Goal: Information Seeking & Learning: Learn about a topic

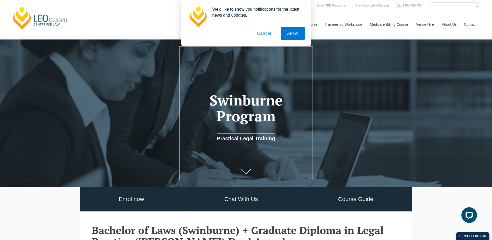
click at [268, 35] on button "Cancel" at bounding box center [264, 33] width 27 height 13
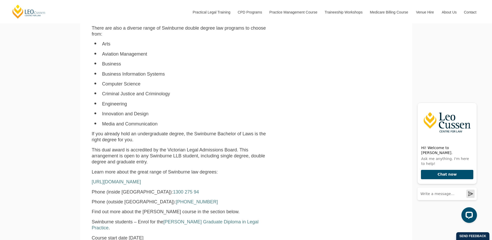
scroll to position [311, 0]
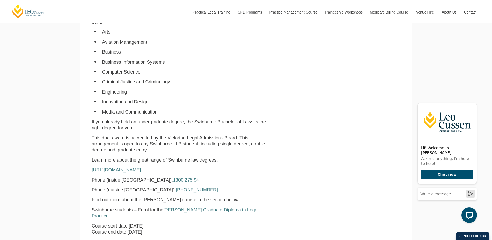
click at [141, 172] on link "https://www.swinburne.edu.au/study/find-a-course/law/laws/" at bounding box center [116, 169] width 49 height 5
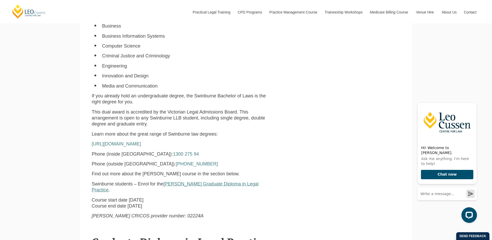
click at [203, 183] on link "Leo Cussen Graduate Diploma in Legal Practice" at bounding box center [175, 186] width 167 height 11
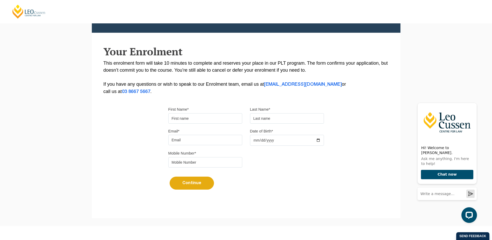
scroll to position [6, 0]
